Goal: Information Seeking & Learning: Learn about a topic

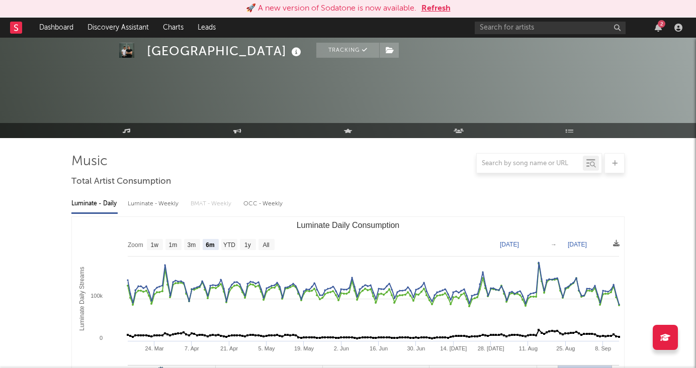
select select "6m"
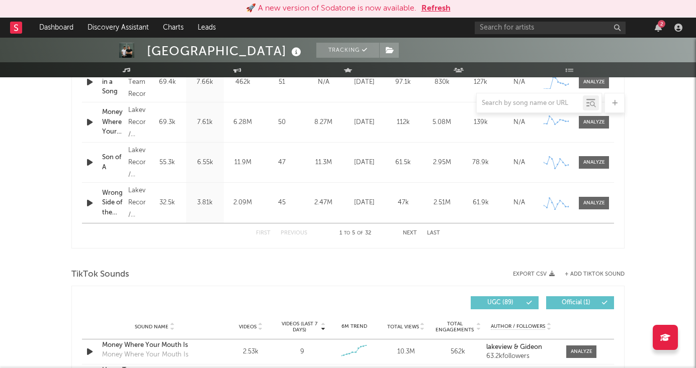
click at [439, 9] on button "Refresh" at bounding box center [435, 9] width 29 height 12
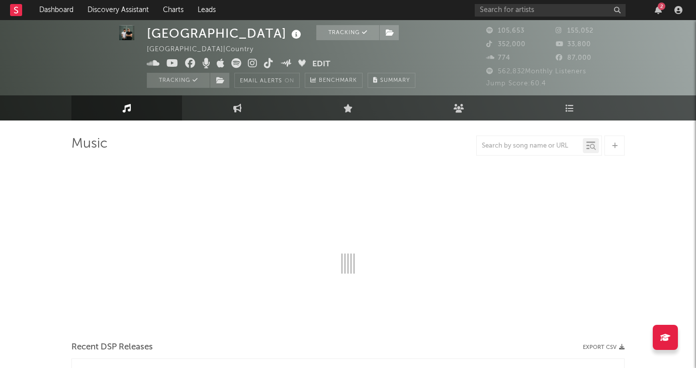
scroll to position [17, 0]
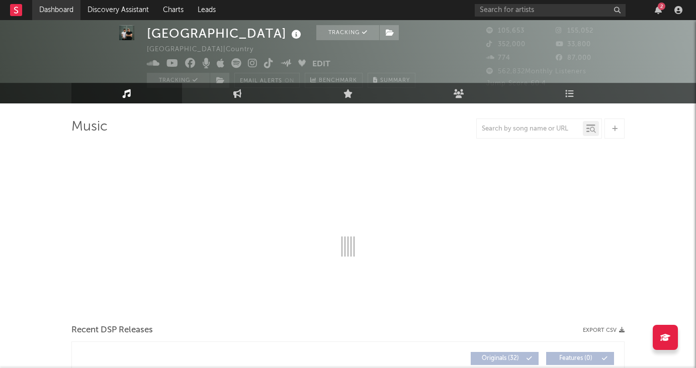
click at [63, 12] on link "Dashboard" at bounding box center [56, 10] width 48 height 20
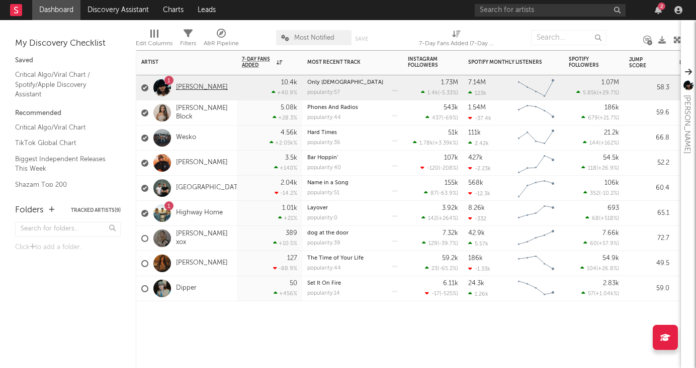
click at [202, 90] on link "[PERSON_NAME]" at bounding box center [202, 87] width 52 height 9
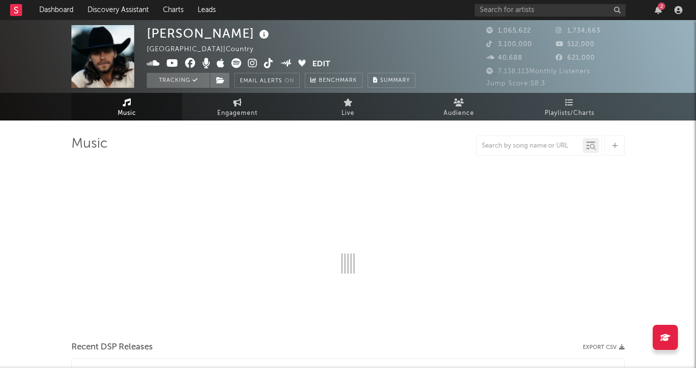
select select "6m"
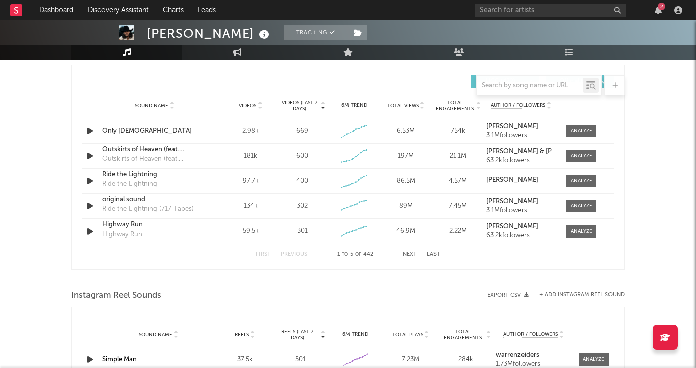
scroll to position [702, 0]
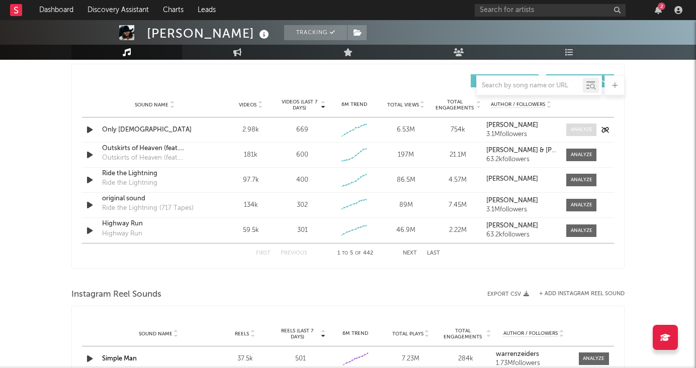
click at [576, 132] on div at bounding box center [581, 130] width 22 height 8
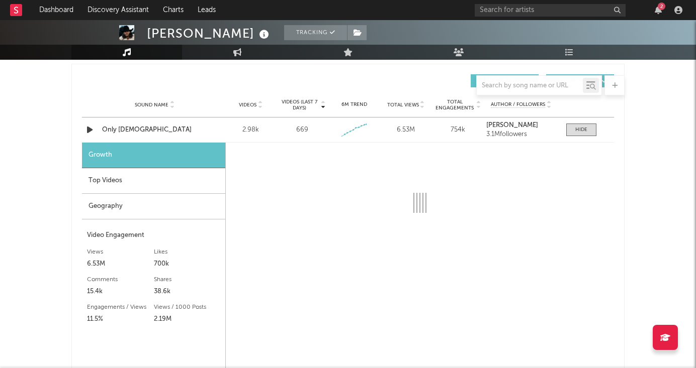
select select "1w"
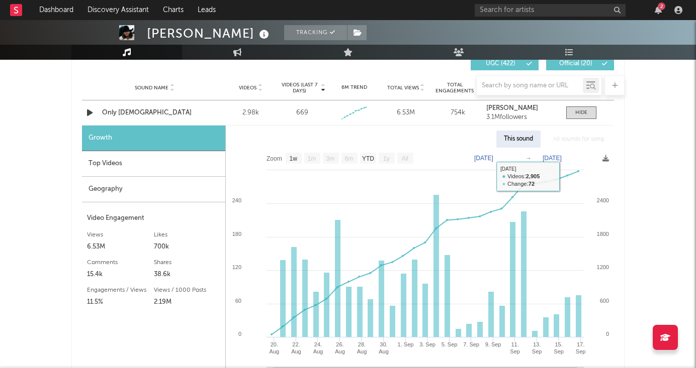
scroll to position [716, 0]
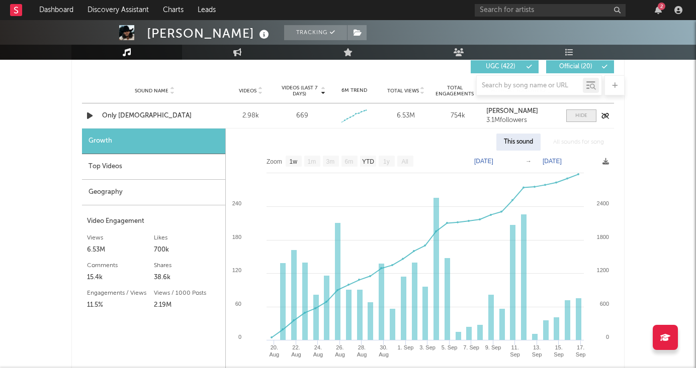
click at [592, 115] on span at bounding box center [581, 116] width 30 height 13
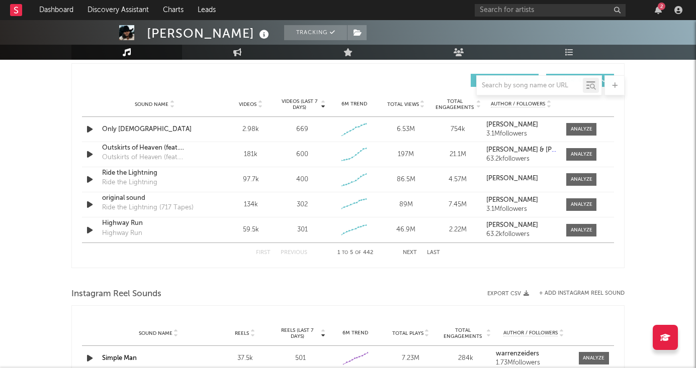
scroll to position [703, 0]
click at [410, 250] on button "Next" at bounding box center [410, 253] width 14 height 6
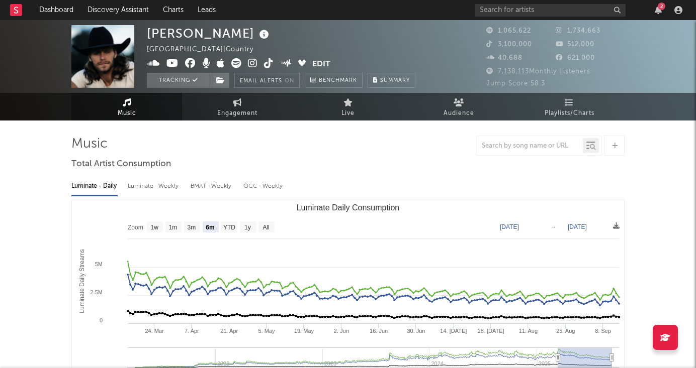
scroll to position [0, 0]
click at [57, 16] on link "Dashboard" at bounding box center [56, 10] width 48 height 20
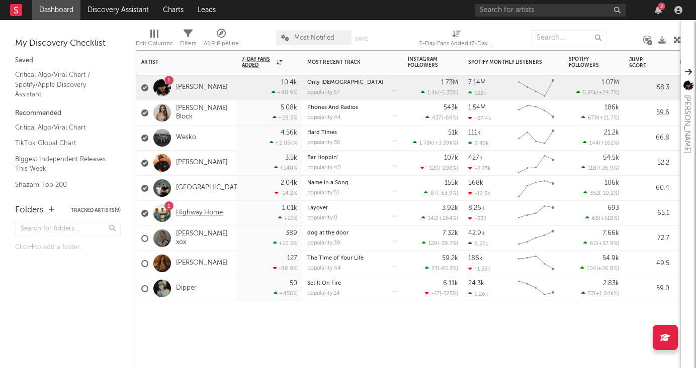
click at [187, 216] on link "Highway Home" at bounding box center [199, 213] width 47 height 9
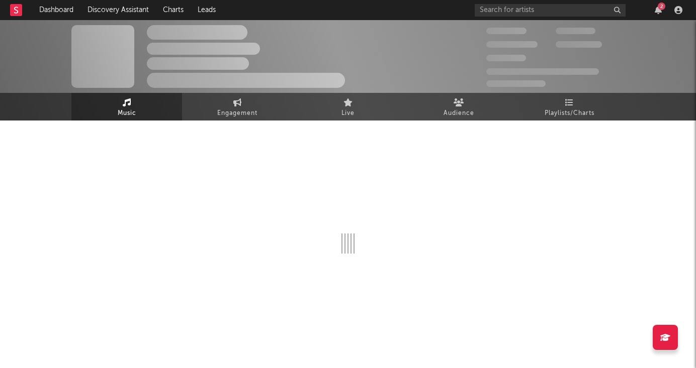
select select "6m"
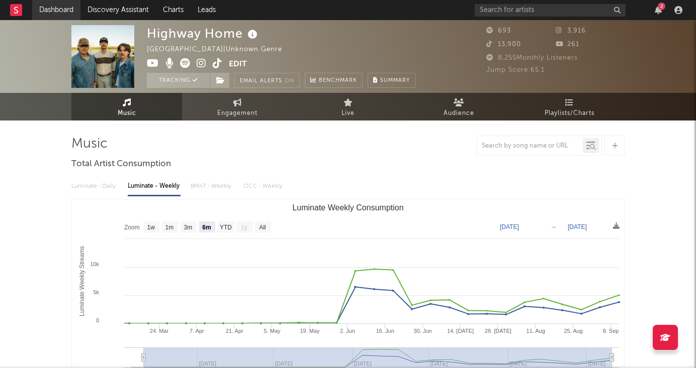
click at [56, 6] on link "Dashboard" at bounding box center [56, 10] width 48 height 20
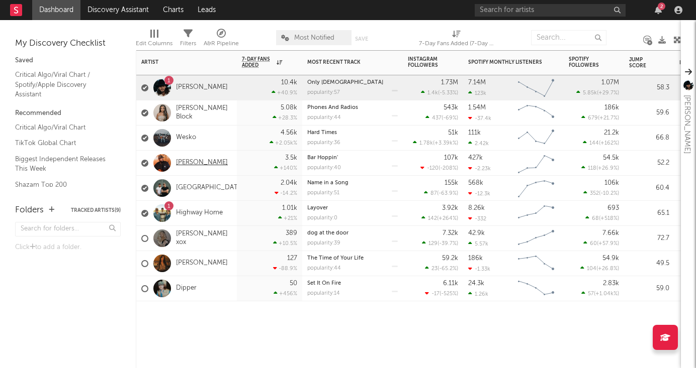
click at [193, 162] on link "[PERSON_NAME]" at bounding box center [202, 163] width 52 height 9
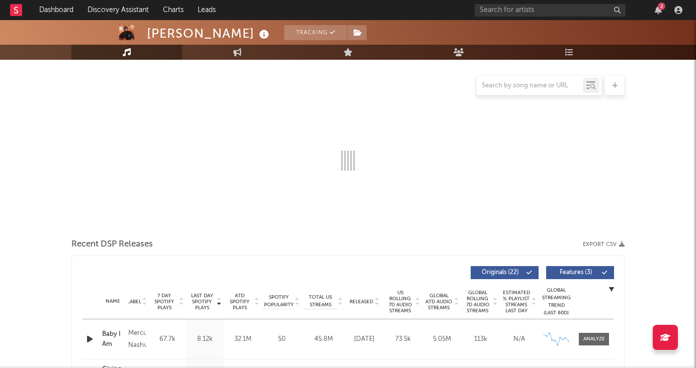
scroll to position [114, 0]
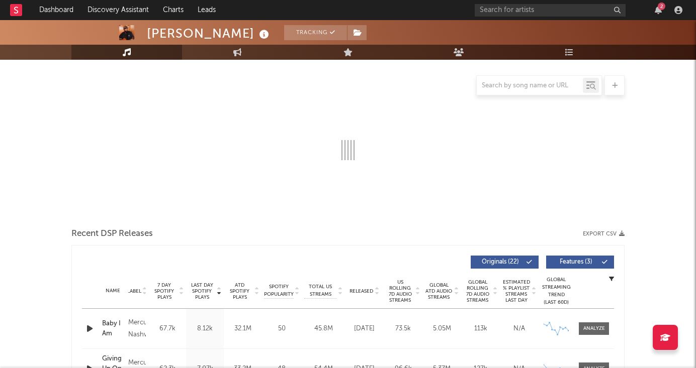
select select "6m"
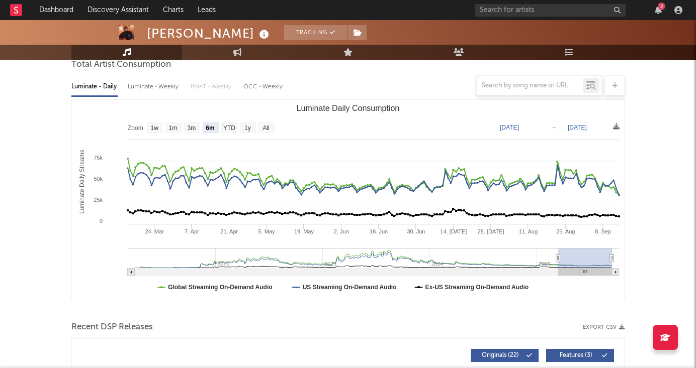
scroll to position [78, 0]
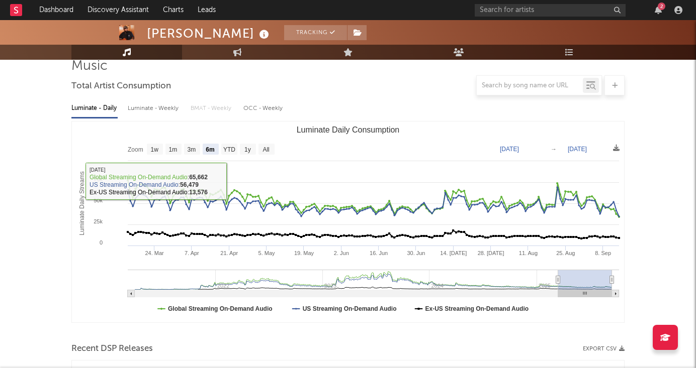
click at [158, 109] on div "Luminate - Weekly" at bounding box center [154, 108] width 53 height 17
select select "6m"
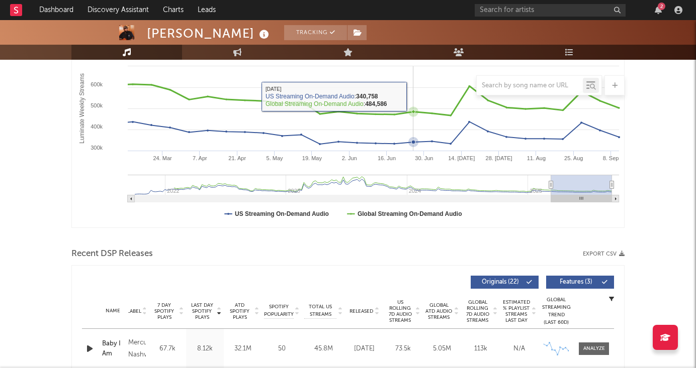
scroll to position [325, 0]
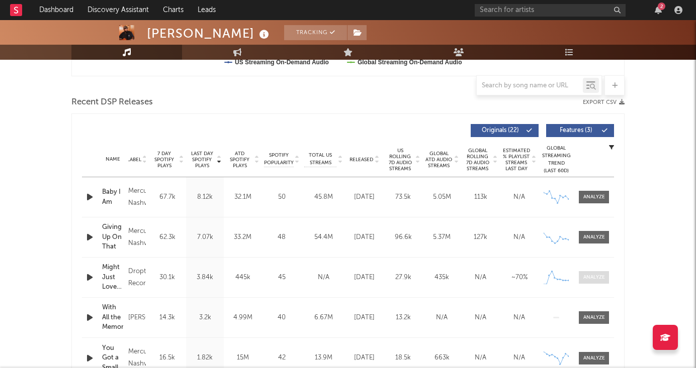
click at [586, 277] on div at bounding box center [594, 278] width 22 height 8
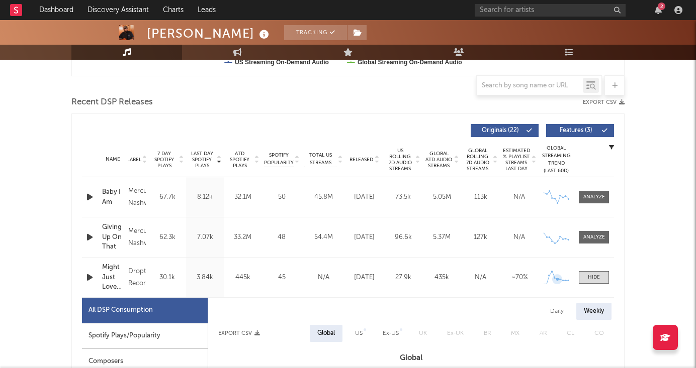
scroll to position [497, 0]
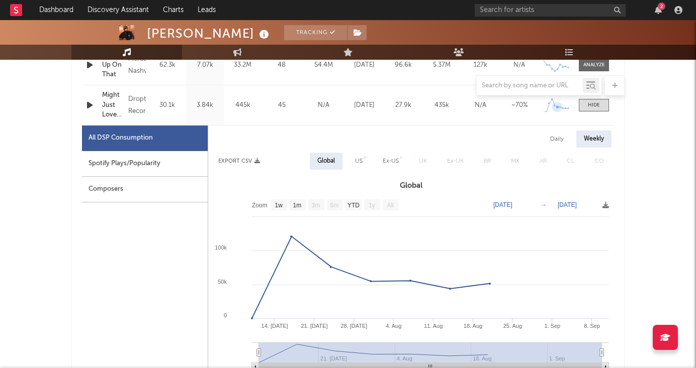
select select "1w"
click at [558, 137] on div "Daily" at bounding box center [556, 139] width 29 height 17
select select "1w"
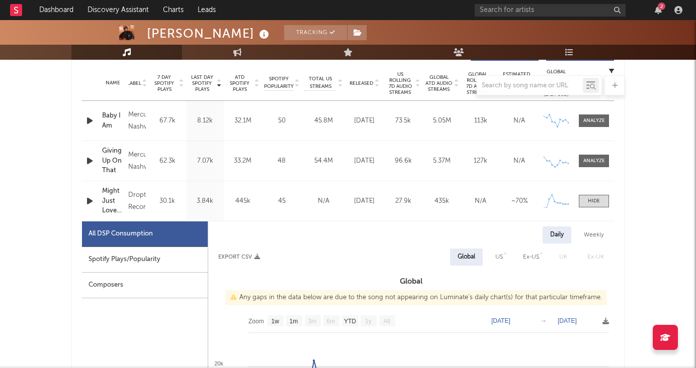
scroll to position [356, 0]
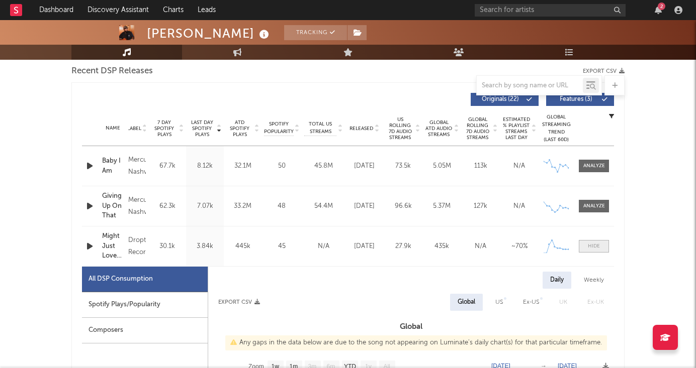
click at [593, 245] on div at bounding box center [594, 247] width 12 height 8
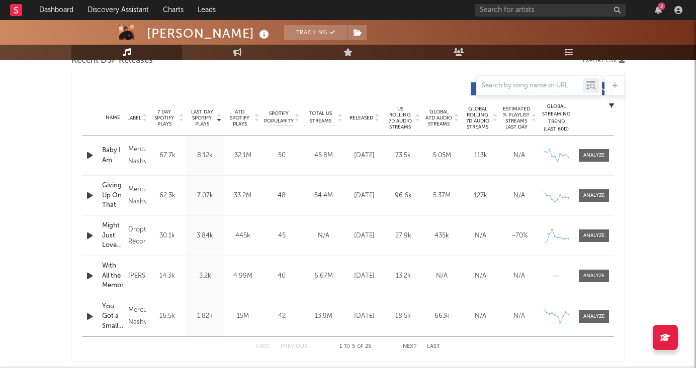
scroll to position [373, 0]
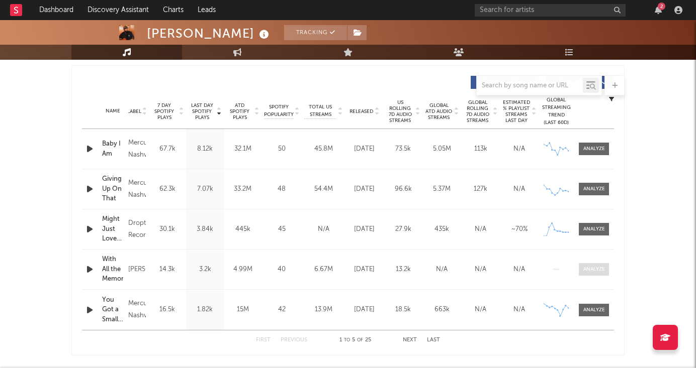
click at [597, 268] on div at bounding box center [594, 270] width 22 height 8
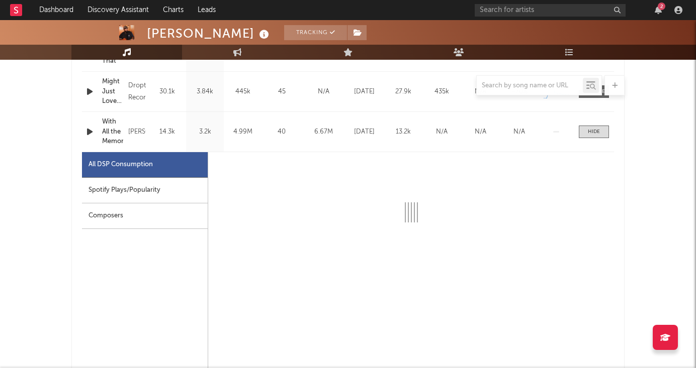
scroll to position [521, 0]
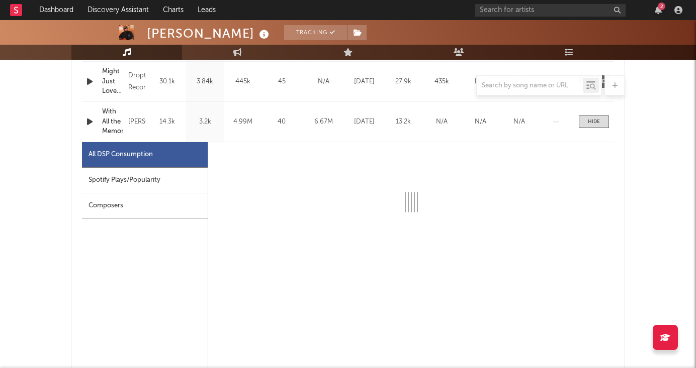
select select "6m"
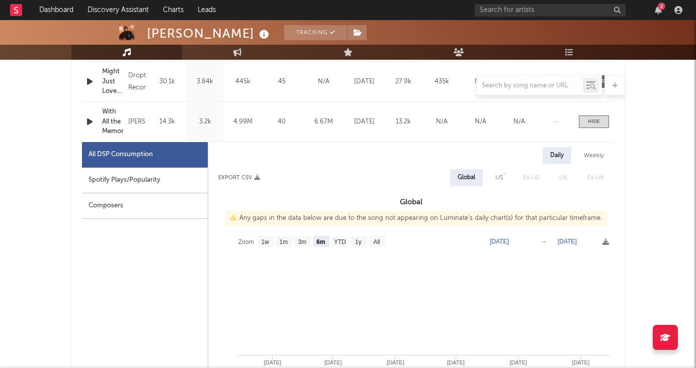
click at [589, 157] on div "Weekly" at bounding box center [593, 155] width 35 height 17
select select "6m"
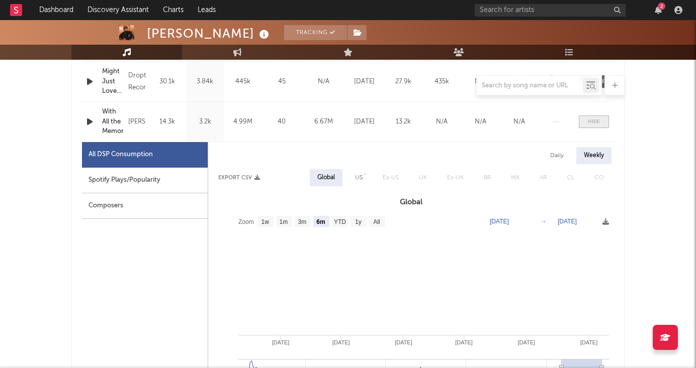
click at [600, 126] on span at bounding box center [593, 122] width 30 height 13
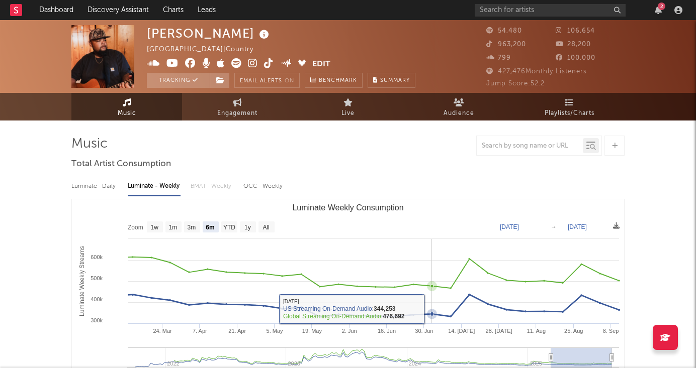
scroll to position [0, 0]
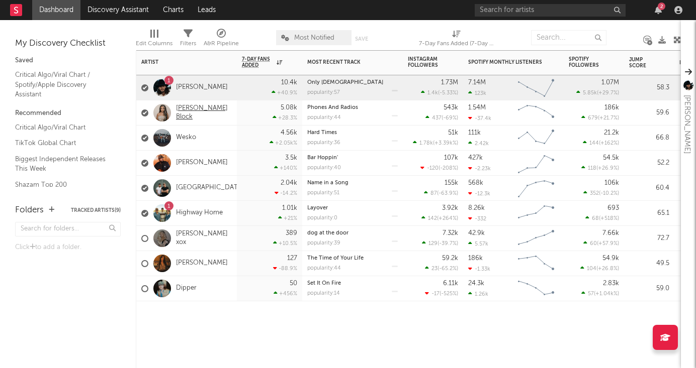
click at [198, 116] on link "[PERSON_NAME] Block" at bounding box center [204, 113] width 56 height 17
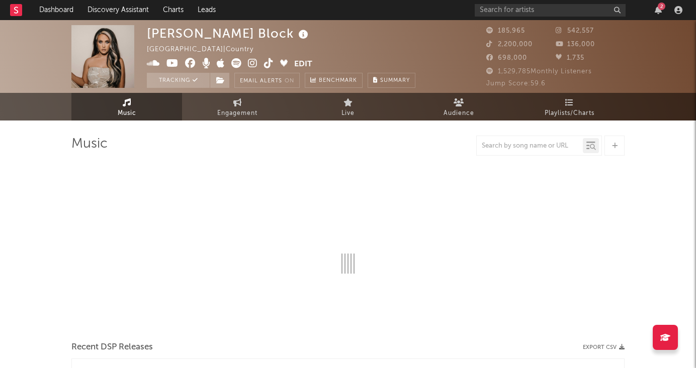
select select "6m"
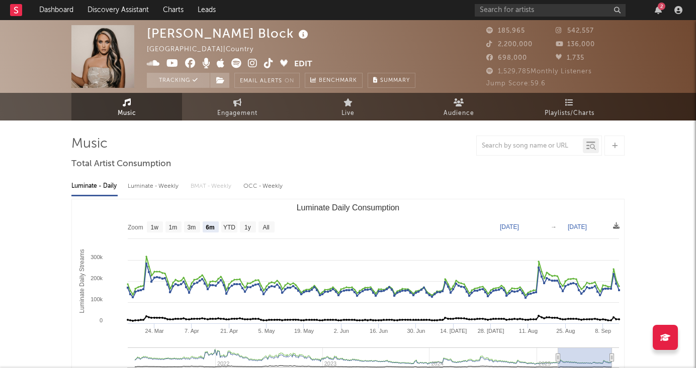
click at [162, 184] on div "Luminate - Weekly" at bounding box center [154, 186] width 53 height 17
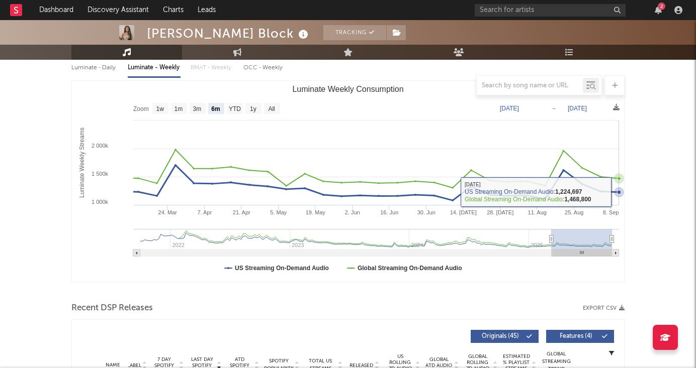
scroll to position [121, 0]
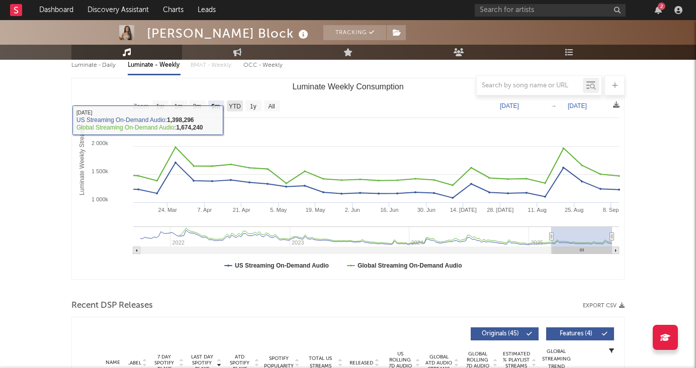
click at [228, 112] on rect "Luminate Weekly Consumption" at bounding box center [235, 106] width 16 height 11
select select "YTD"
type input "2025-01-01"
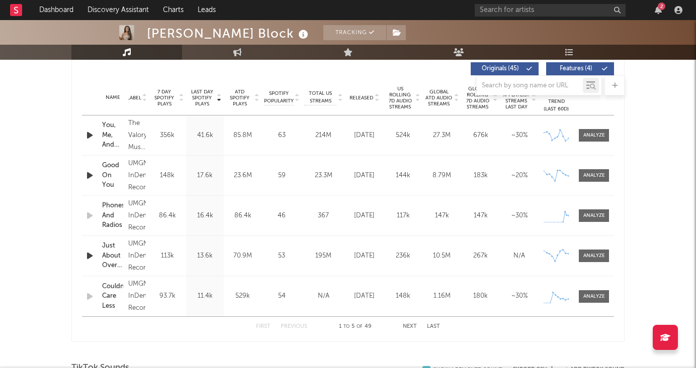
scroll to position [399, 0]
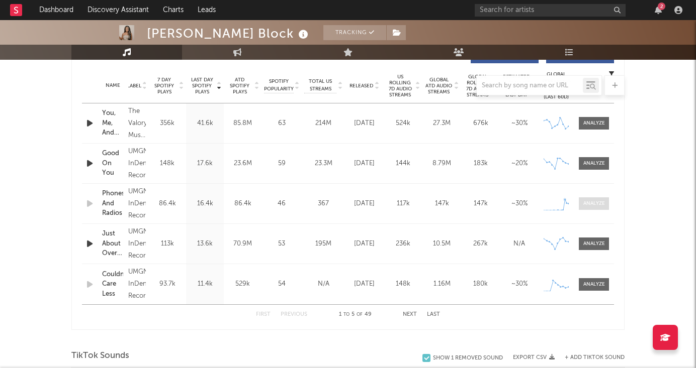
click at [600, 202] on div at bounding box center [594, 204] width 22 height 8
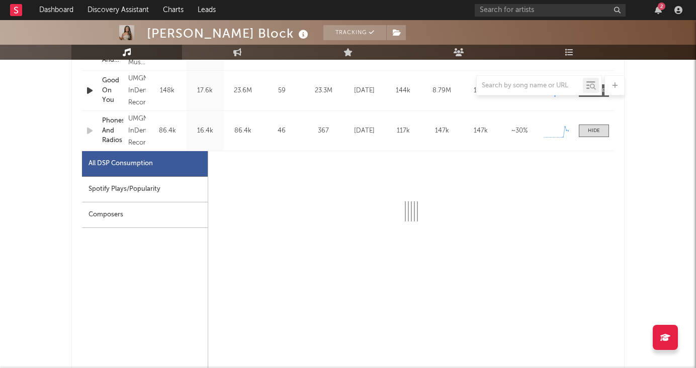
scroll to position [472, 0]
select select "1w"
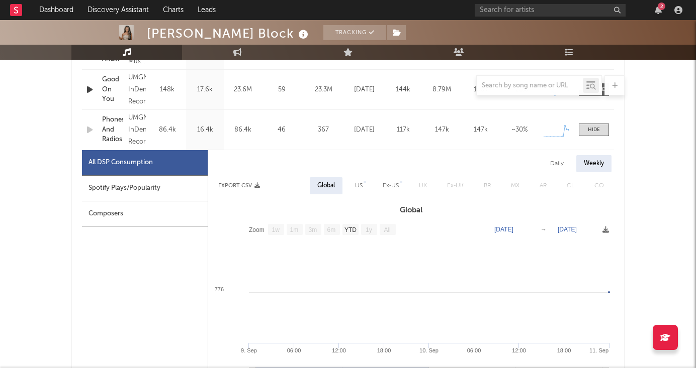
click at [556, 162] on div "Daily" at bounding box center [556, 163] width 29 height 17
select select "1w"
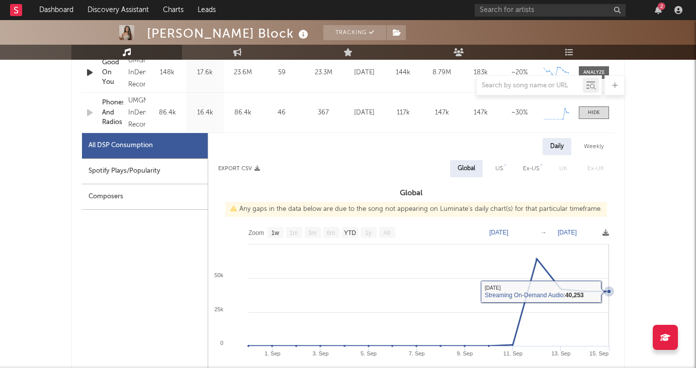
scroll to position [452, 0]
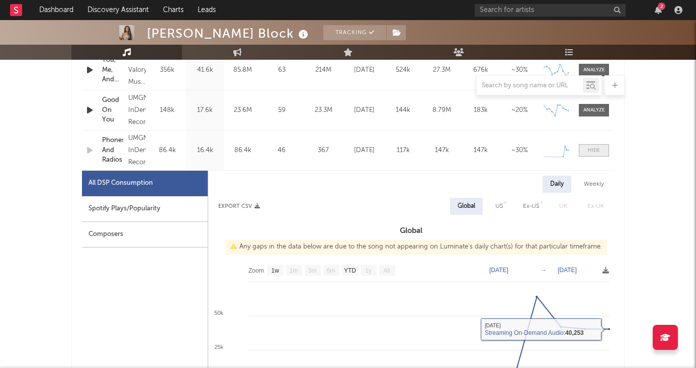
click at [592, 149] on div at bounding box center [594, 151] width 12 height 8
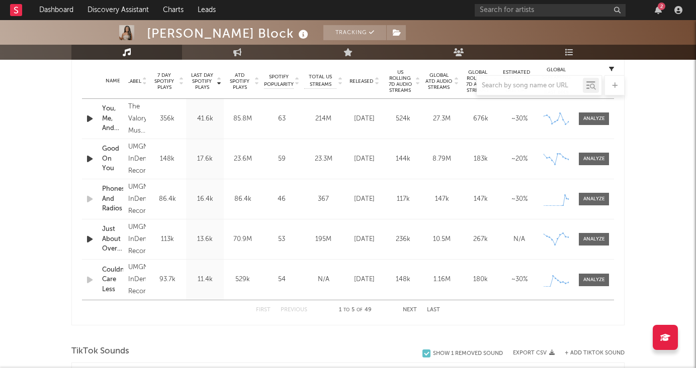
scroll to position [403, 0]
click at [591, 278] on div at bounding box center [594, 280] width 22 height 8
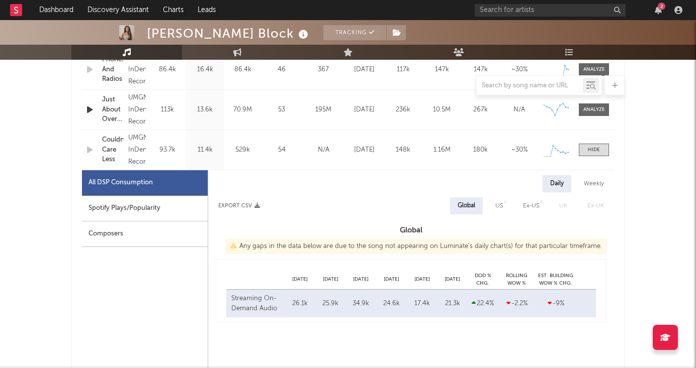
scroll to position [600, 0]
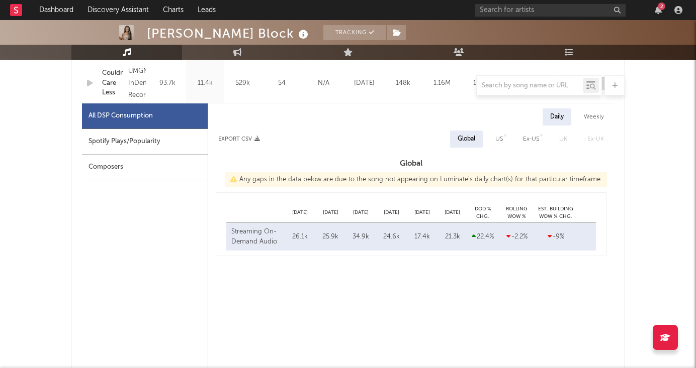
select select "1w"
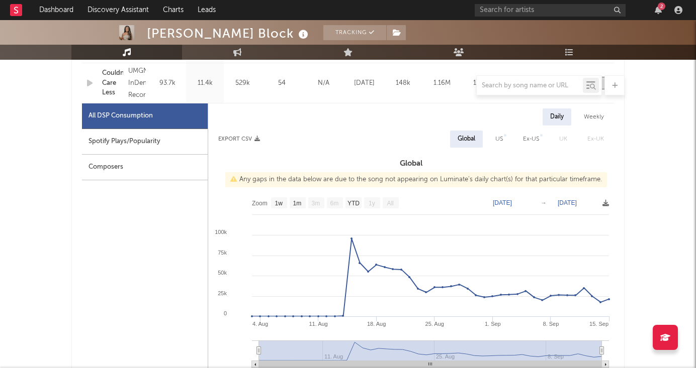
click at [592, 120] on div "Weekly" at bounding box center [593, 117] width 35 height 17
select select "1w"
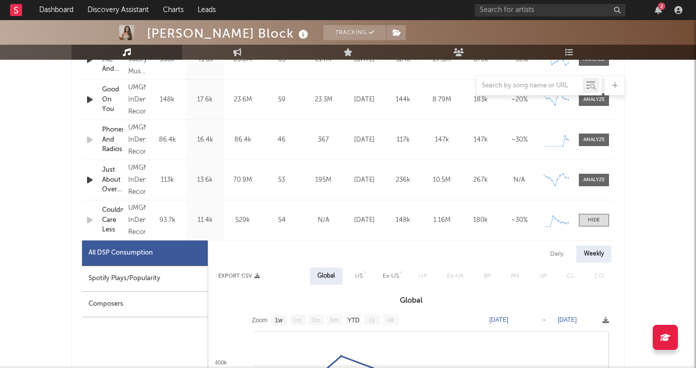
scroll to position [452, 0]
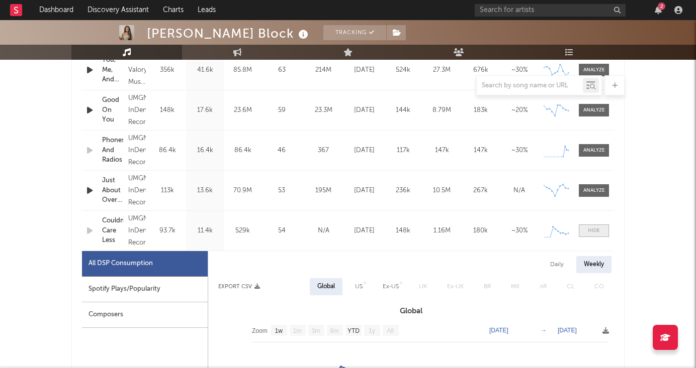
click at [593, 229] on div at bounding box center [594, 231] width 12 height 8
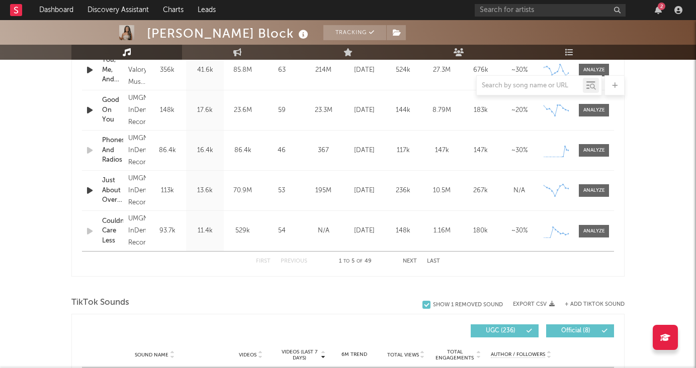
click at [409, 260] on button "Next" at bounding box center [410, 262] width 14 height 6
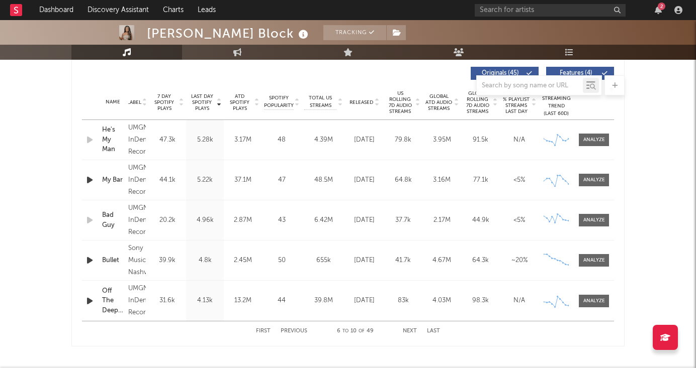
scroll to position [409, 0]
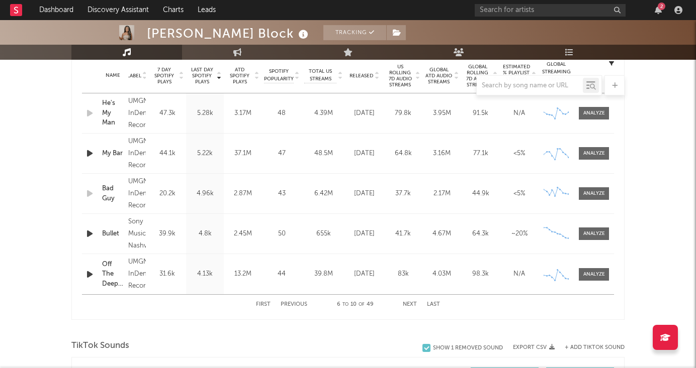
click at [409, 302] on button "Next" at bounding box center [410, 305] width 14 height 6
click at [588, 195] on div at bounding box center [594, 194] width 22 height 8
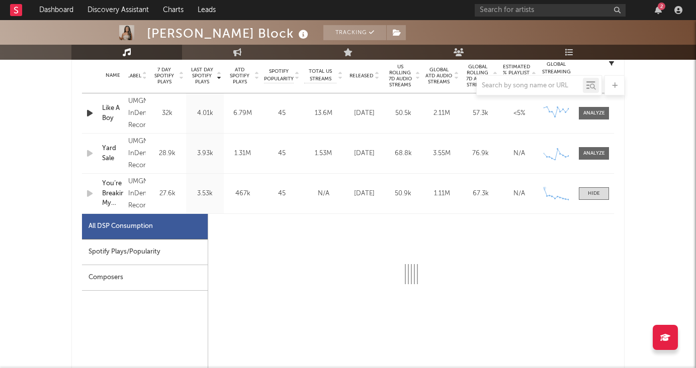
select select "1w"
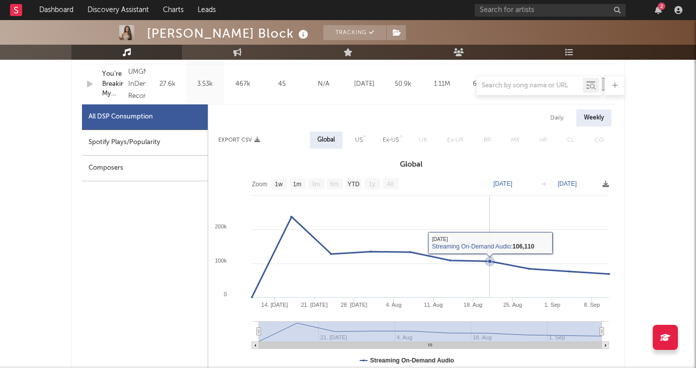
scroll to position [519, 0]
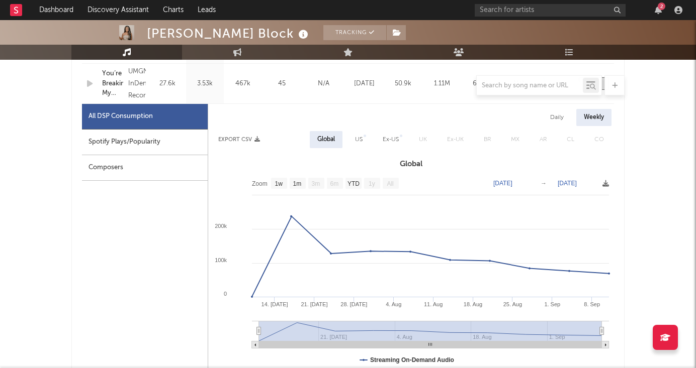
click at [597, 119] on div "Weekly" at bounding box center [593, 117] width 35 height 17
click at [557, 120] on div "Daily" at bounding box center [556, 117] width 29 height 17
select select "1w"
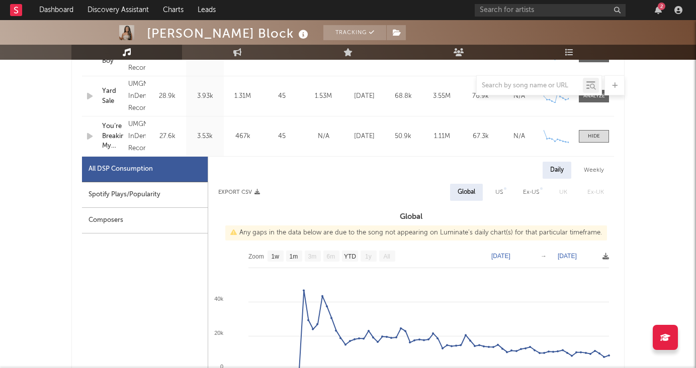
scroll to position [463, 0]
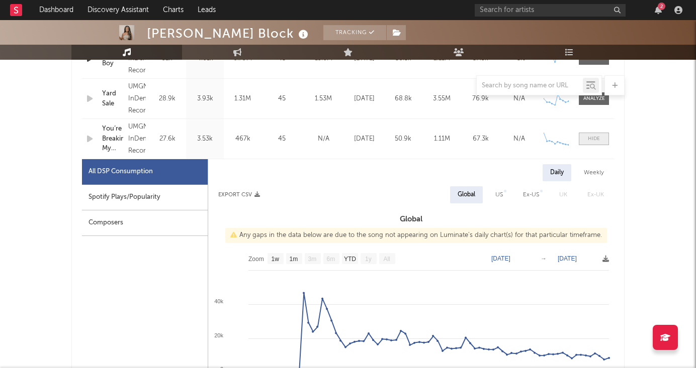
click at [596, 137] on div at bounding box center [594, 139] width 12 height 8
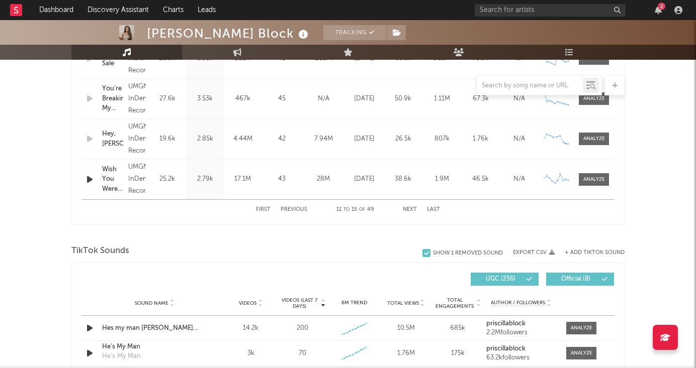
scroll to position [543, 0]
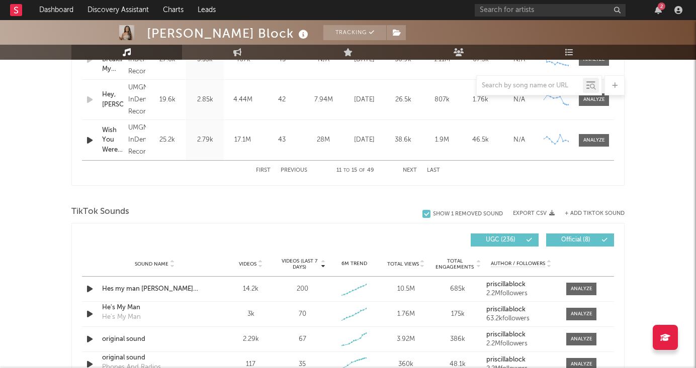
click at [263, 171] on button "First" at bounding box center [263, 171] width 15 height 6
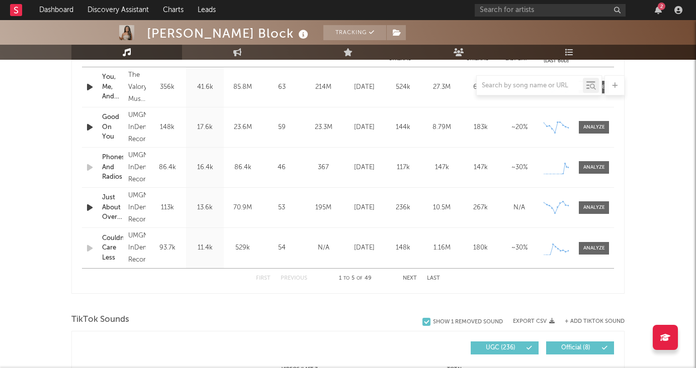
scroll to position [439, 0]
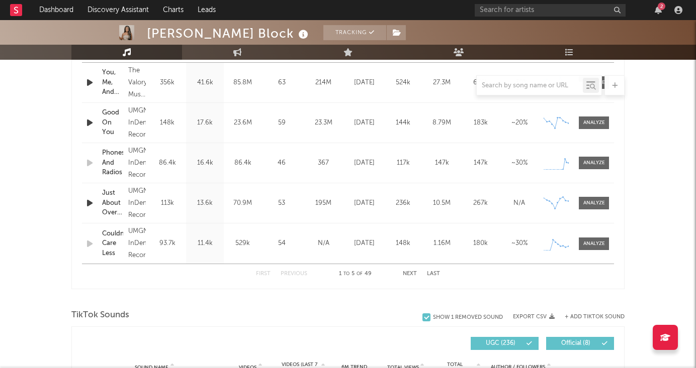
click at [406, 275] on button "Next" at bounding box center [410, 274] width 14 height 6
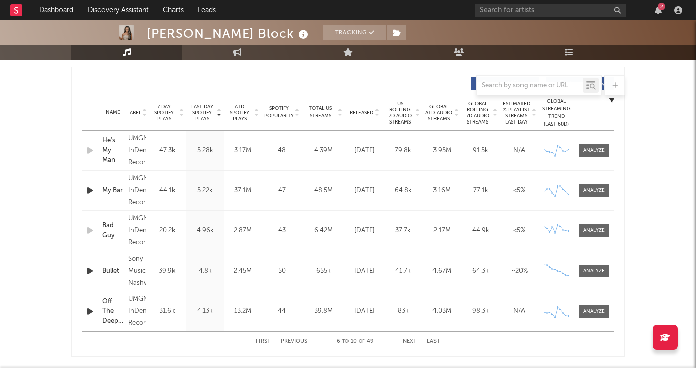
scroll to position [363, 0]
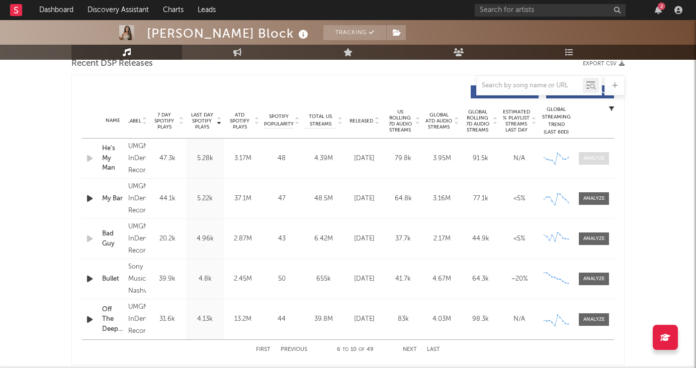
click at [593, 157] on div at bounding box center [594, 159] width 22 height 8
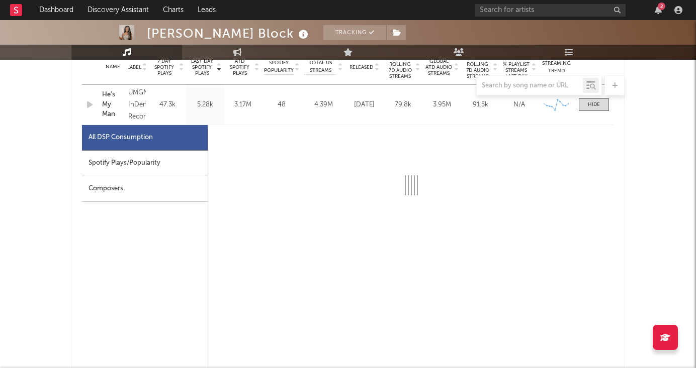
scroll to position [419, 0]
select select "6m"
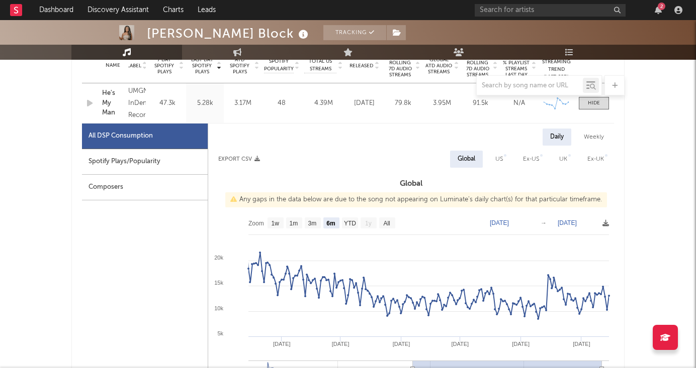
click at [589, 136] on div "Weekly" at bounding box center [593, 137] width 35 height 17
select select "6m"
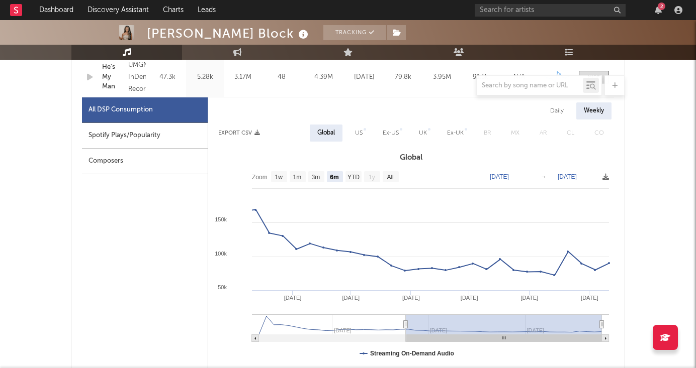
scroll to position [445, 0]
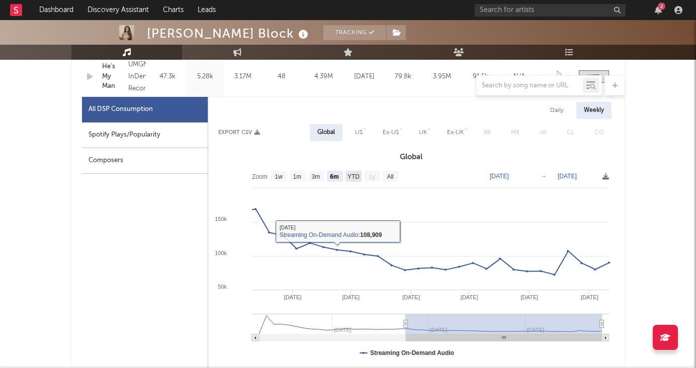
click at [351, 174] on text "YTD" at bounding box center [353, 176] width 12 height 7
select select "YTD"
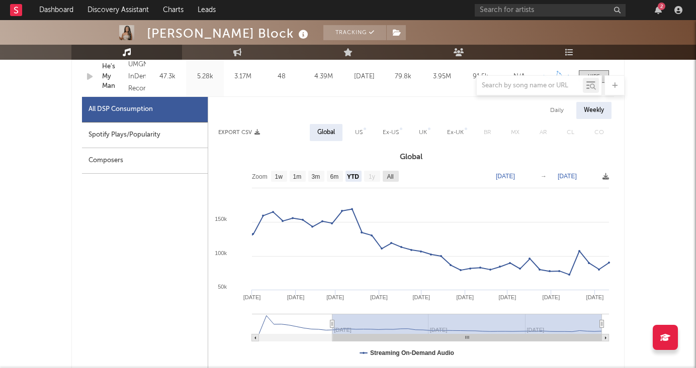
click at [389, 175] on text "All" at bounding box center [389, 176] width 7 height 7
select select "All"
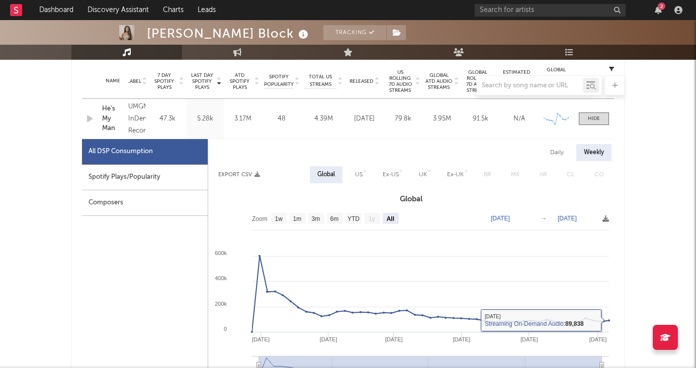
scroll to position [361, 0]
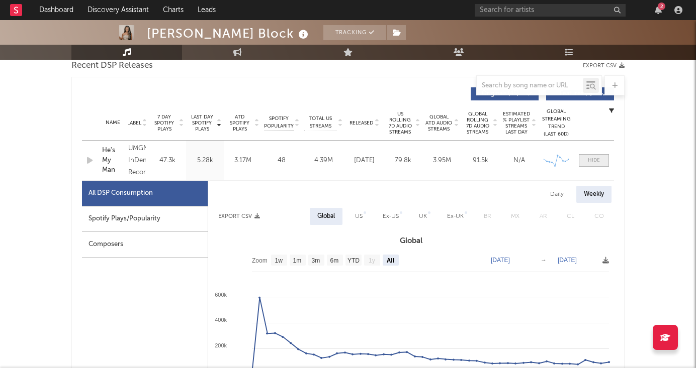
click at [591, 158] on div at bounding box center [594, 161] width 12 height 8
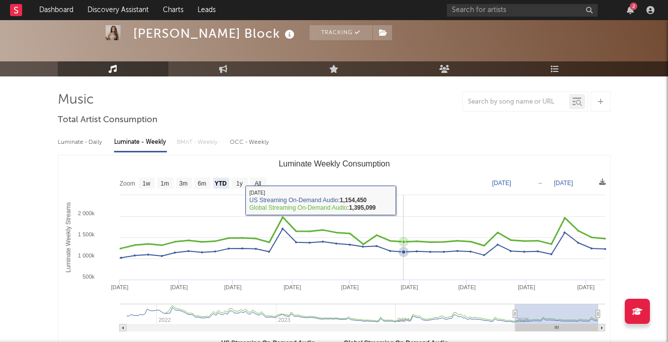
scroll to position [52, 0]
